Goal: Find specific page/section: Find specific page/section

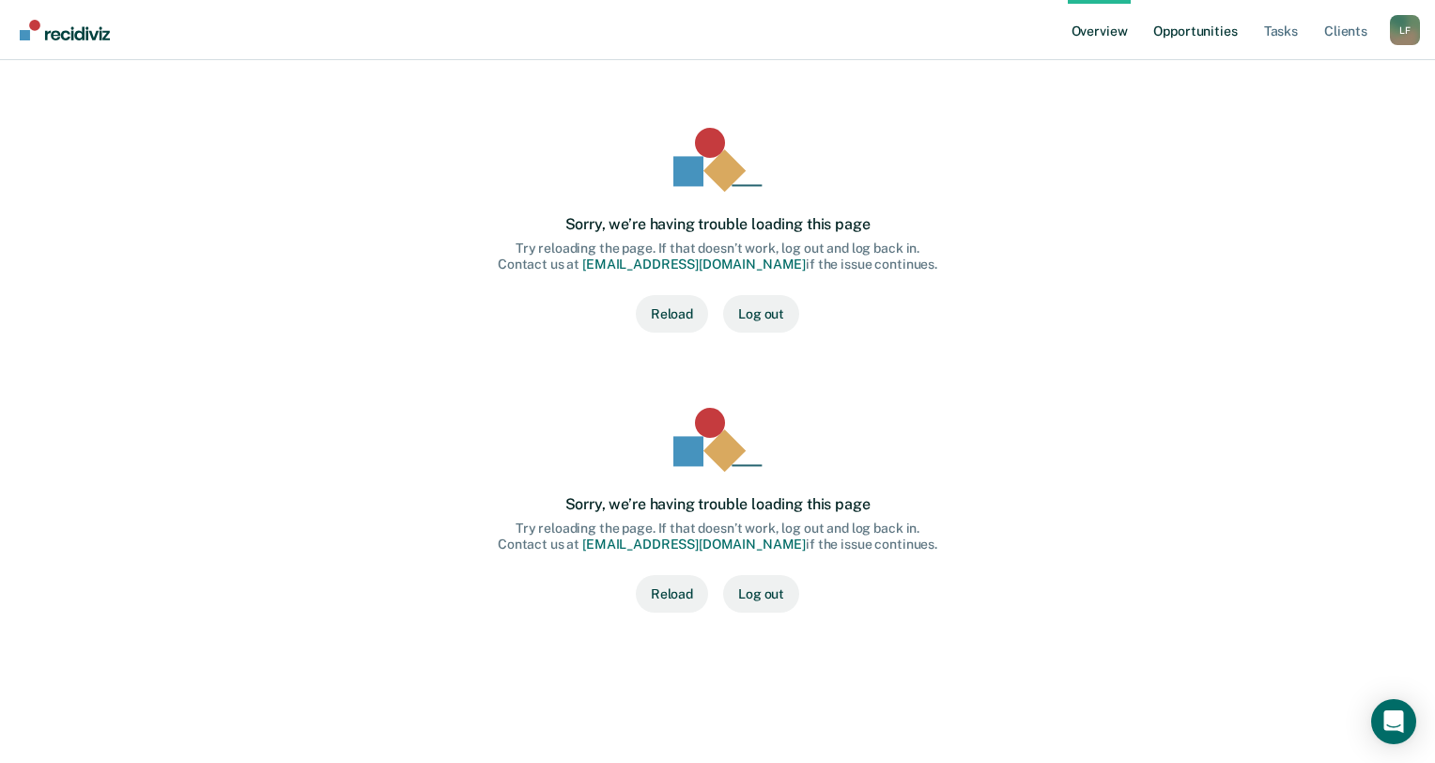
click at [1198, 47] on link "Opportunities" at bounding box center [1194, 30] width 91 height 60
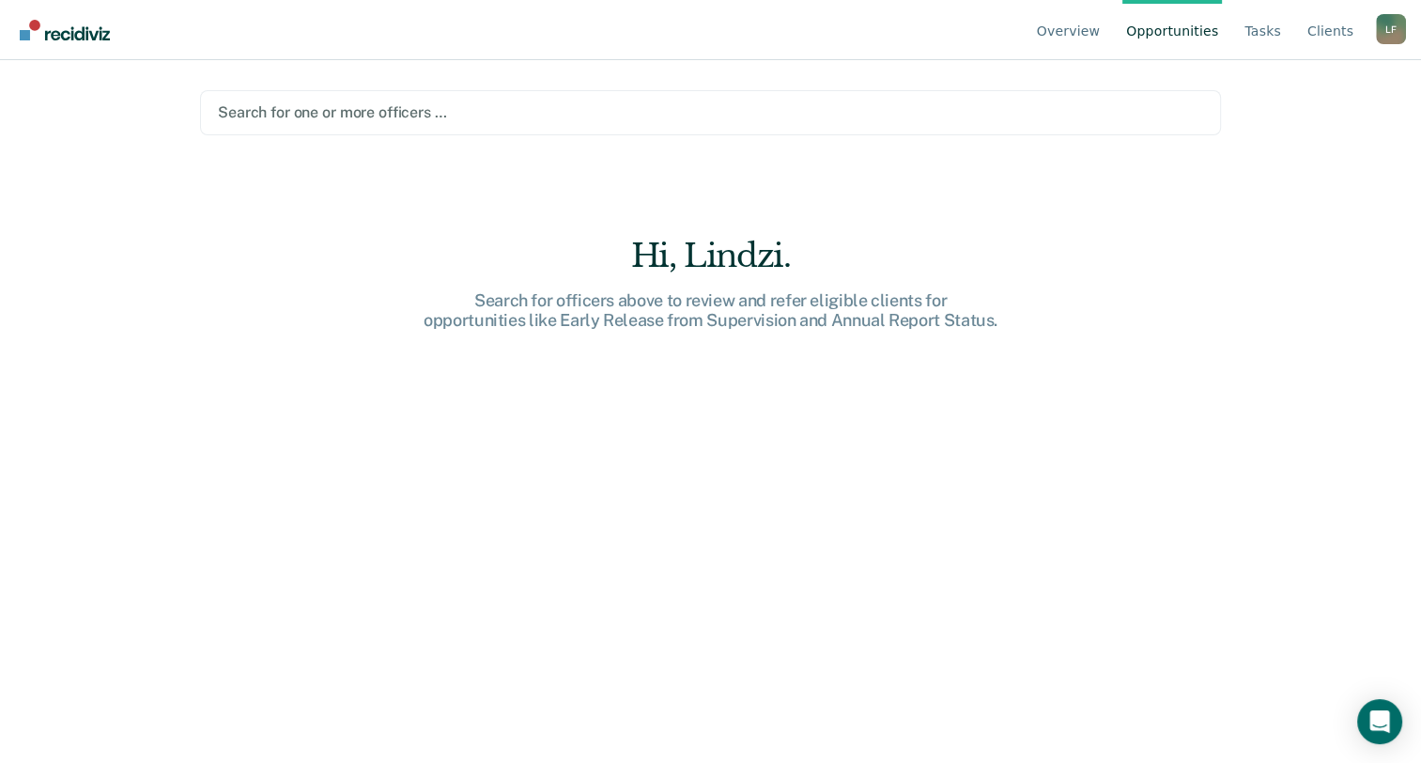
click at [419, 131] on div "Search for one or more officers …" at bounding box center [710, 112] width 1021 height 45
click at [424, 122] on div at bounding box center [710, 112] width 985 height 22
click at [421, 105] on div at bounding box center [710, 112] width 985 height 22
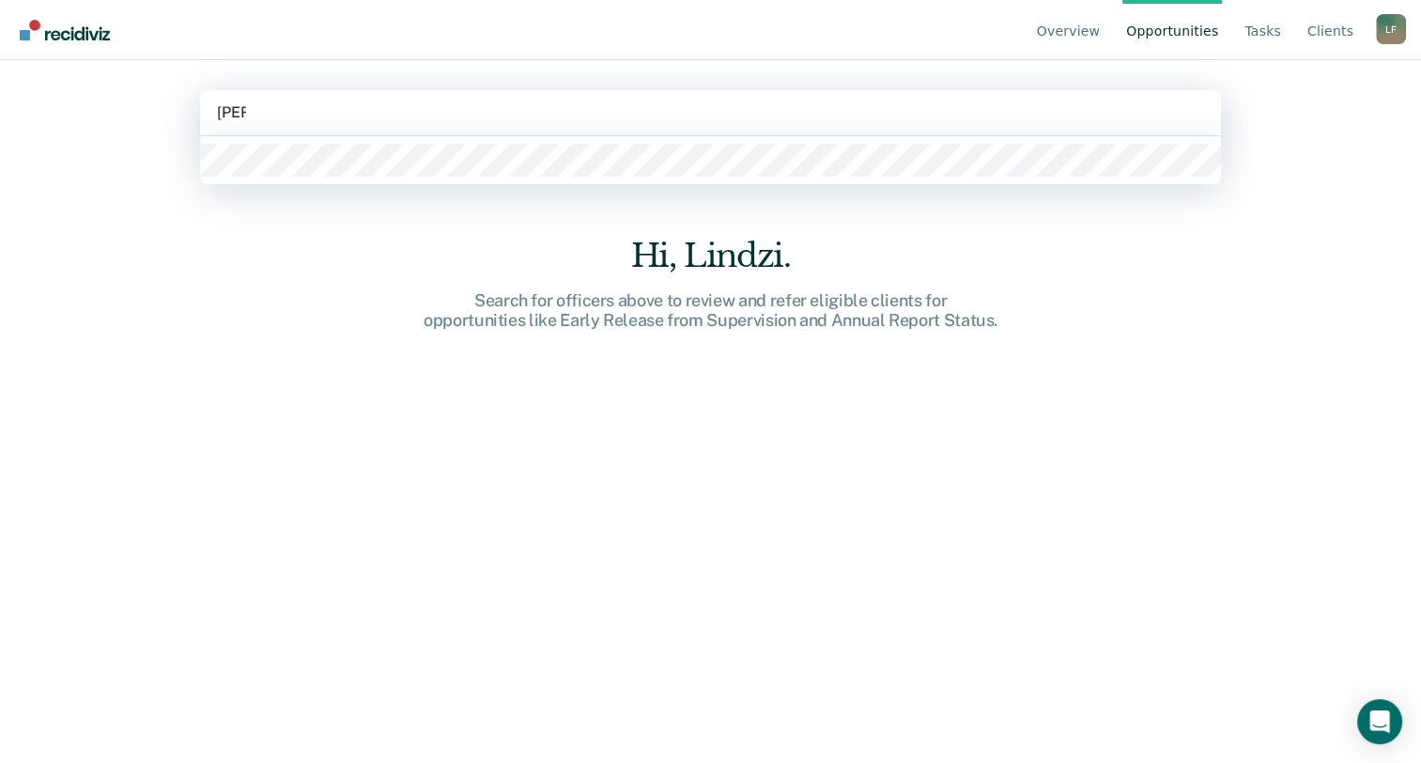
type input "[PERSON_NAME]"
